Goal: Communication & Community: Participate in discussion

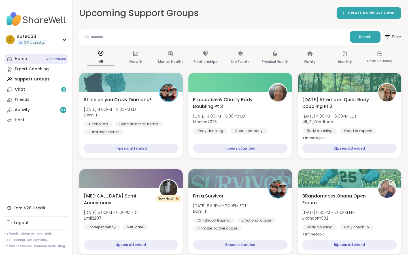
click at [23, 59] on div "Home 4 Scheduled" at bounding box center [21, 59] width 12 height 6
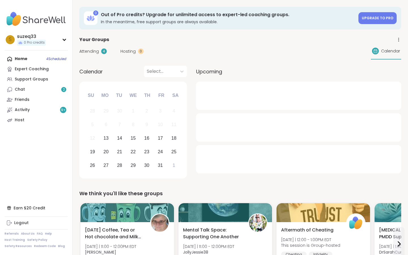
click at [23, 59] on div "Home 4 Scheduled Expert Coaching Support Groups Chat 2 Friends Activity 9 + Host" at bounding box center [36, 89] width 63 height 71
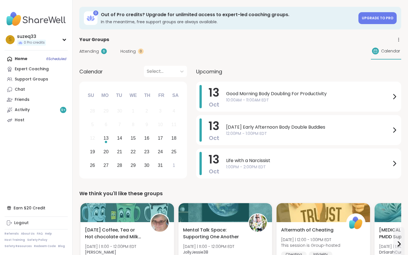
click at [21, 59] on div "Home 6 Scheduled Expert Coaching Support Groups Chat Friends Activity 9 + Host" at bounding box center [36, 89] width 63 height 71
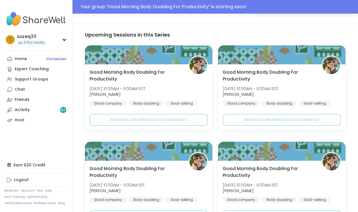
scroll to position [281, 0]
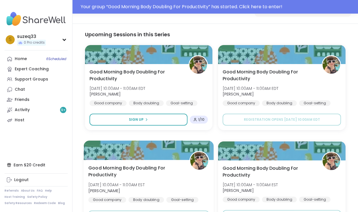
type textarea "*"
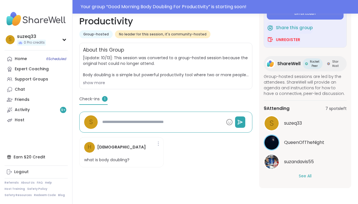
scroll to position [44, 0]
click at [302, 176] on button "See All" at bounding box center [305, 176] width 13 height 6
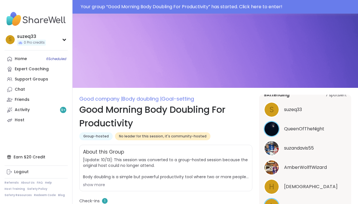
scroll to position [0, 0]
click at [22, 59] on div "Home 6 Scheduled" at bounding box center [21, 59] width 12 height 6
type textarea "*"
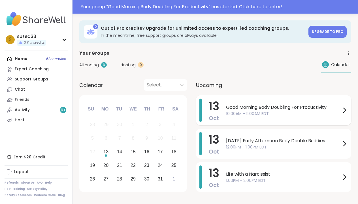
click at [246, 110] on span "Good Morning Body Doubling For Productivity" at bounding box center [283, 107] width 115 height 7
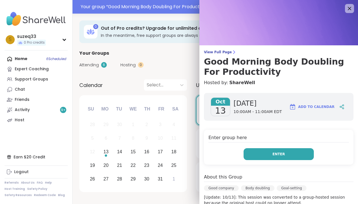
click at [265, 153] on button "Enter" at bounding box center [278, 154] width 70 height 12
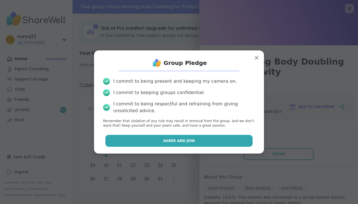
click at [230, 139] on button "Agree and Join" at bounding box center [179, 141] width 148 height 12
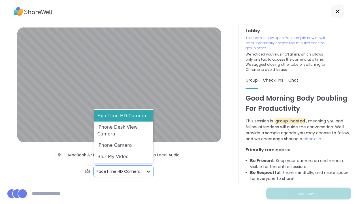
click at [148, 170] on icon at bounding box center [149, 171] width 6 height 6
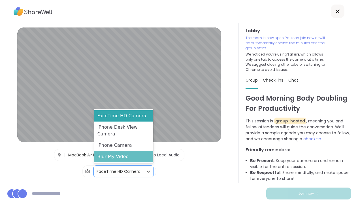
click at [142, 157] on div "Blur My Video" at bounding box center [123, 156] width 59 height 11
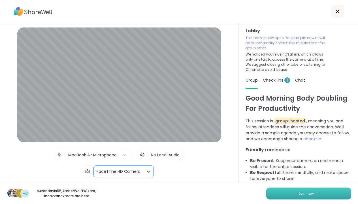
click at [297, 193] on button "Join now" at bounding box center [308, 193] width 85 height 12
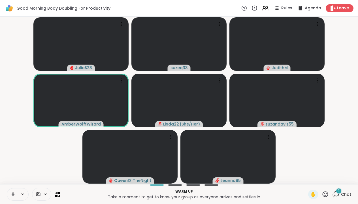
click at [13, 193] on icon at bounding box center [12, 194] width 5 height 5
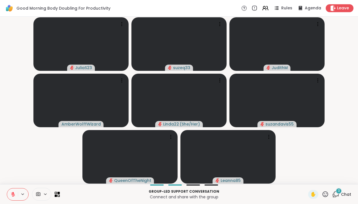
click at [12, 193] on icon at bounding box center [13, 194] width 4 height 4
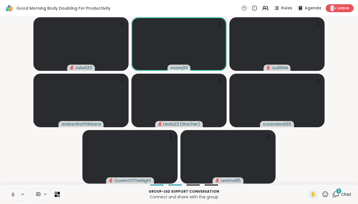
click at [13, 194] on icon at bounding box center [12, 194] width 5 height 5
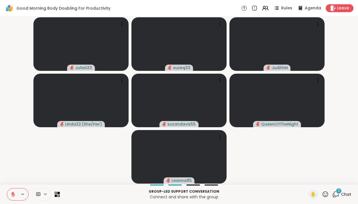
click at [338, 191] on span "3" at bounding box center [339, 190] width 2 height 5
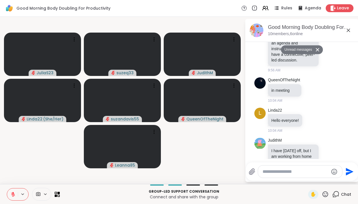
scroll to position [83, 0]
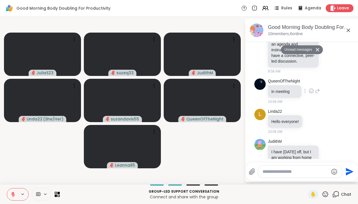
click at [314, 94] on icon at bounding box center [311, 91] width 5 height 6
click at [313, 84] on div "Select Reaction: Heart" at bounding box center [311, 81] width 5 height 5
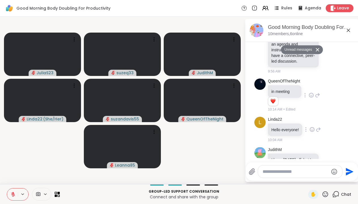
click at [313, 132] on icon at bounding box center [311, 130] width 5 height 6
click at [312, 123] on div "Select Reaction: Heart" at bounding box center [311, 120] width 5 height 5
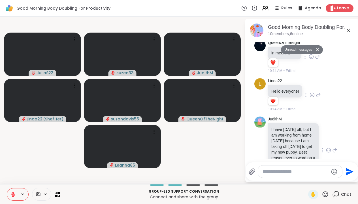
scroll to position [159, 0]
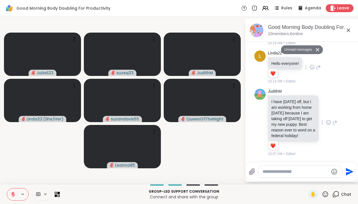
click at [328, 120] on icon at bounding box center [328, 122] width 5 height 6
click at [285, 111] on div "Select Reaction: Heart" at bounding box center [283, 113] width 5 height 5
click at [279, 170] on textarea "Type your message" at bounding box center [295, 172] width 66 height 6
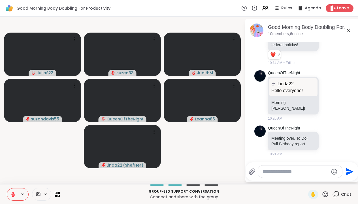
scroll to position [369, 0]
